Goal: Task Accomplishment & Management: Use online tool/utility

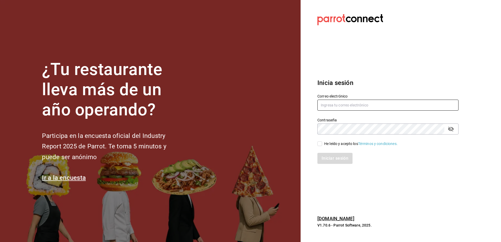
type input "[EMAIL_ADDRESS][DOMAIN_NAME]"
click at [321, 142] on input "He leído y acepto los Términos y condiciones." at bounding box center [319, 143] width 5 height 5
checkbox input "true"
click at [335, 159] on button "Iniciar sesión" at bounding box center [335, 158] width 36 height 11
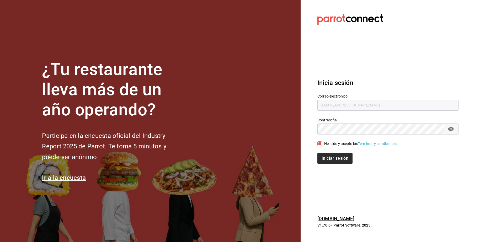
click at [335, 159] on div "Iniciar sesión" at bounding box center [387, 158] width 141 height 11
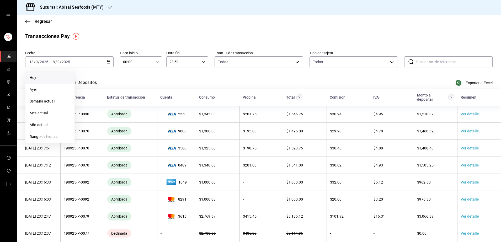
click at [53, 77] on span "Hoy" at bounding box center [50, 78] width 41 height 6
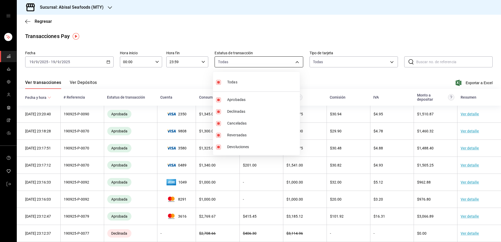
click at [227, 62] on body "Sucursal: Abisal Seafoods (MTY) Regresar Transacciones Pay Fecha 2025-09-19 19 …" at bounding box center [250, 121] width 501 height 242
click at [226, 84] on div "Todas" at bounding box center [226, 81] width 21 height 11
checkbox input "false"
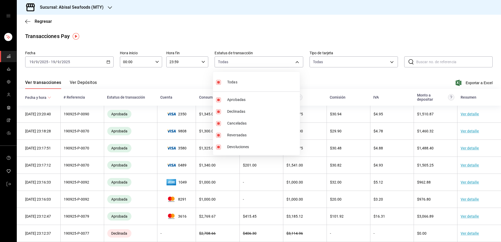
checkbox input "false"
click at [225, 100] on li "Aprobadas" at bounding box center [256, 100] width 87 height 12
type input "approved"
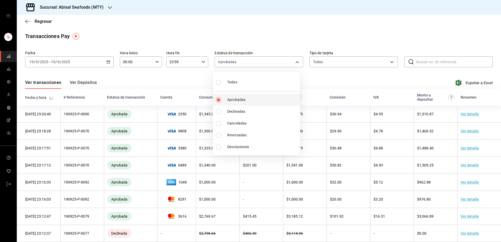
checkbox input "true"
drag, startPoint x: 392, startPoint y: 76, endPoint x: 454, endPoint y: 83, distance: 62.2
click at [454, 83] on div at bounding box center [250, 121] width 501 height 242
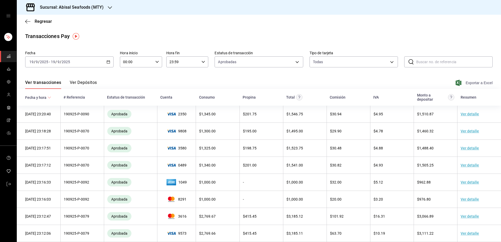
click at [465, 82] on span "Exportar a Excel" at bounding box center [474, 83] width 36 height 6
click at [465, 82] on div "Exportando a excel..." at bounding box center [471, 82] width 42 height 5
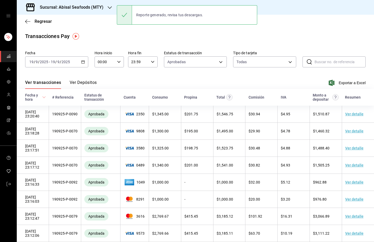
click at [108, 7] on icon "button" at bounding box center [110, 8] width 4 height 4
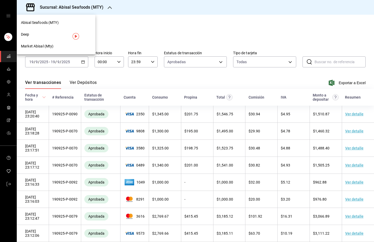
click at [66, 35] on div "Deep" at bounding box center [56, 35] width 70 height 6
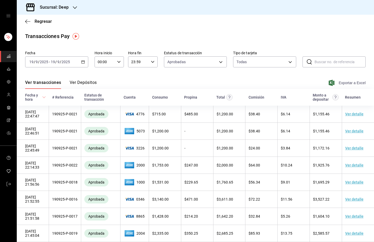
click at [341, 81] on span "Exportar a Excel" at bounding box center [348, 83] width 36 height 6
click at [75, 5] on div at bounding box center [75, 8] width 4 height 6
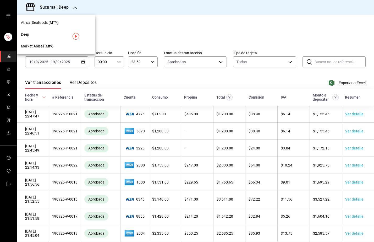
click at [56, 34] on div "Deep" at bounding box center [56, 35] width 70 height 6
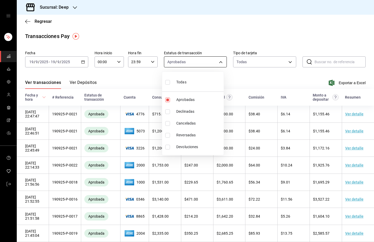
click at [216, 62] on body "Sucursal: Deep Regresar Transacciones Pay Fecha 2025-09-19 19 / 9 / 2025 - 2025…" at bounding box center [187, 121] width 374 height 242
click at [272, 75] on div at bounding box center [187, 121] width 374 height 242
